Goal: Download file/media

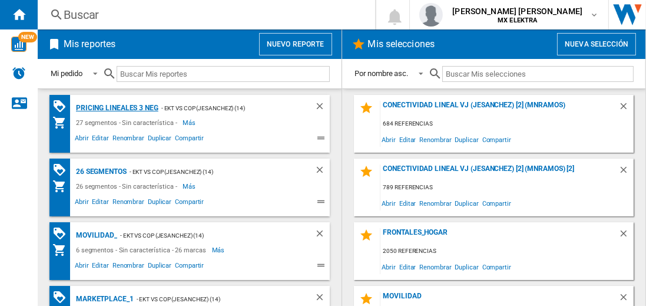
click at [117, 107] on div "Pricing lineales 3 neg" at bounding box center [115, 108] width 85 height 15
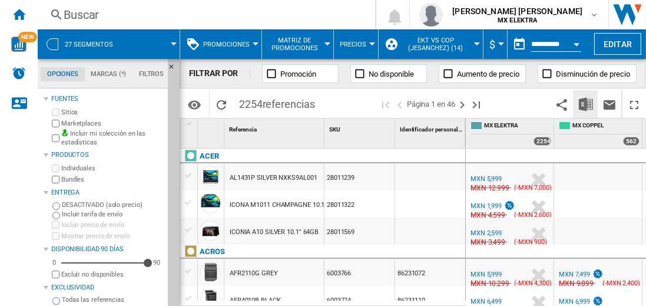
click at [586, 104] on img "Descargar en Excel" at bounding box center [586, 104] width 14 height 14
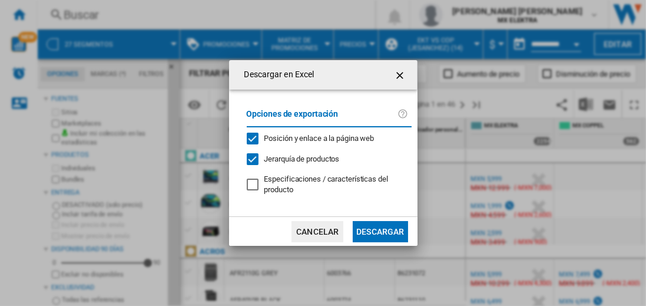
click at [380, 230] on button "Descargar" at bounding box center [380, 231] width 55 height 21
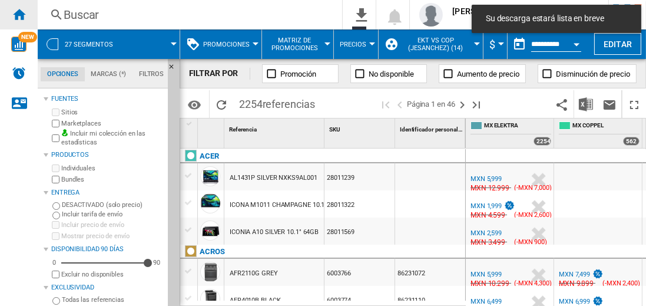
click at [19, 14] on ng-md-icon "Inicio" at bounding box center [19, 14] width 14 height 14
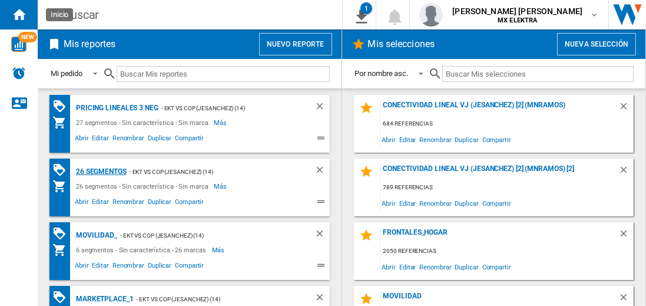
click at [102, 170] on div "26 segmentos" at bounding box center [100, 171] width 54 height 15
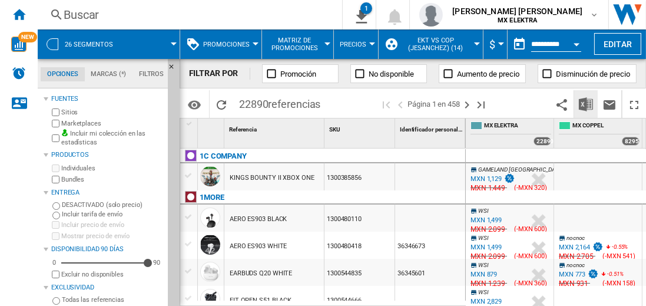
click at [586, 104] on img "Descargar en Excel" at bounding box center [586, 104] width 14 height 14
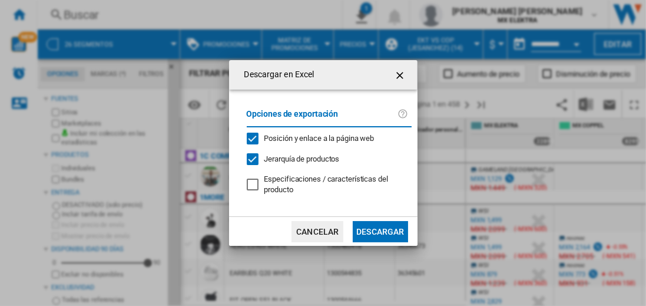
click at [380, 230] on button "Descargar" at bounding box center [380, 231] width 55 height 21
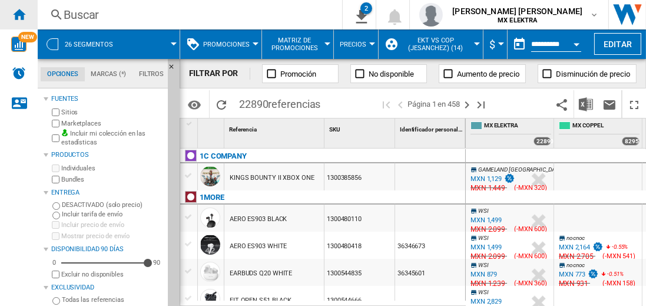
click at [19, 14] on ng-md-icon "Inicio" at bounding box center [19, 14] width 14 height 14
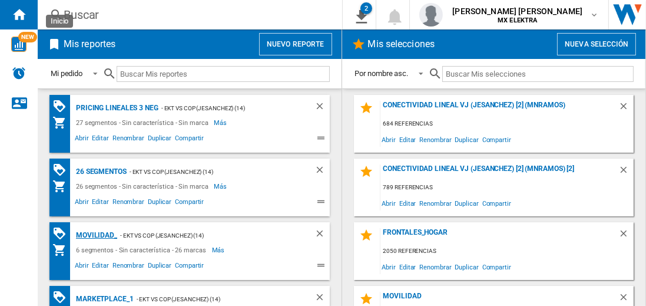
click at [94, 234] on div "MOVILIDAD_" at bounding box center [95, 235] width 44 height 15
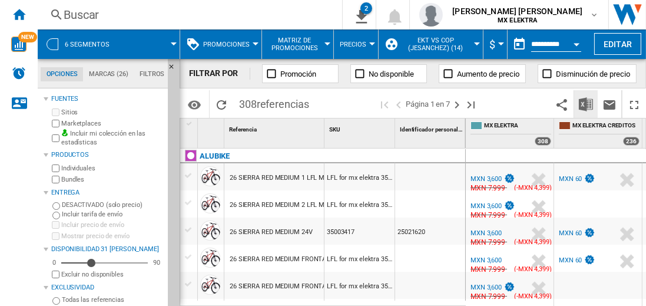
click at [586, 104] on img "Descargar en Excel" at bounding box center [586, 104] width 14 height 14
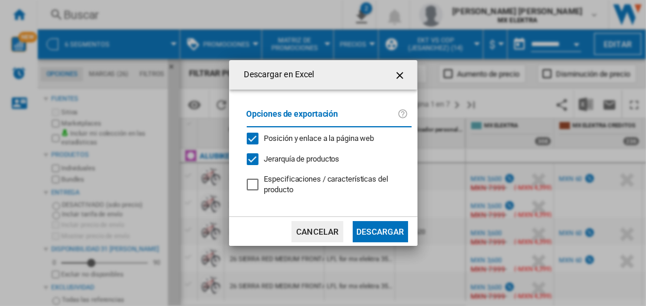
click at [380, 230] on button "Descargar" at bounding box center [380, 231] width 55 height 21
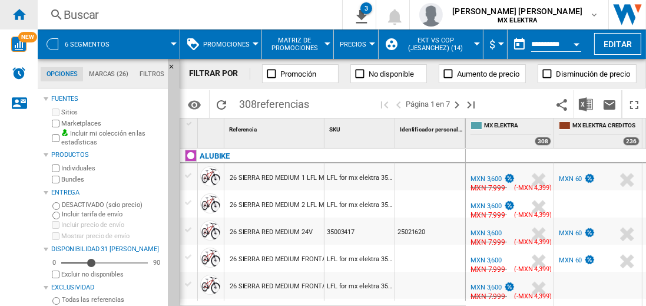
click at [19, 14] on ng-md-icon "Inicio" at bounding box center [19, 14] width 14 height 14
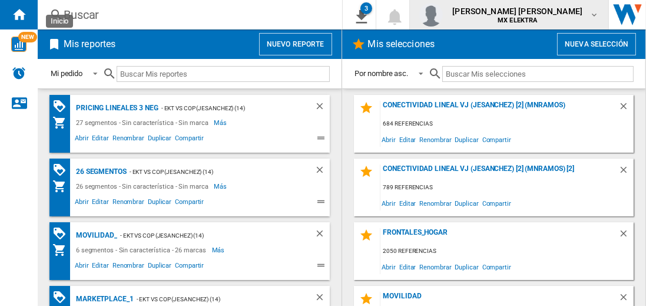
click at [529, 15] on span "[PERSON_NAME] [PERSON_NAME]" at bounding box center [517, 11] width 130 height 12
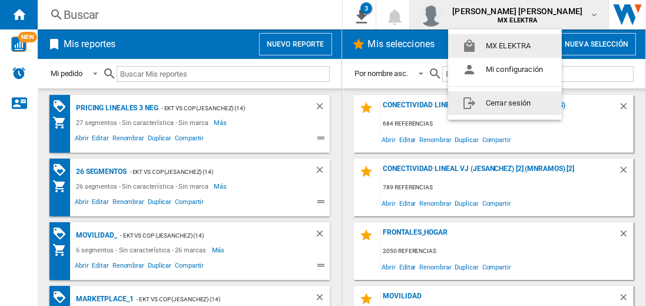
click at [505, 102] on button "Cerrar sesión" at bounding box center [505, 103] width 114 height 24
